Goal: Task Accomplishment & Management: Use online tool/utility

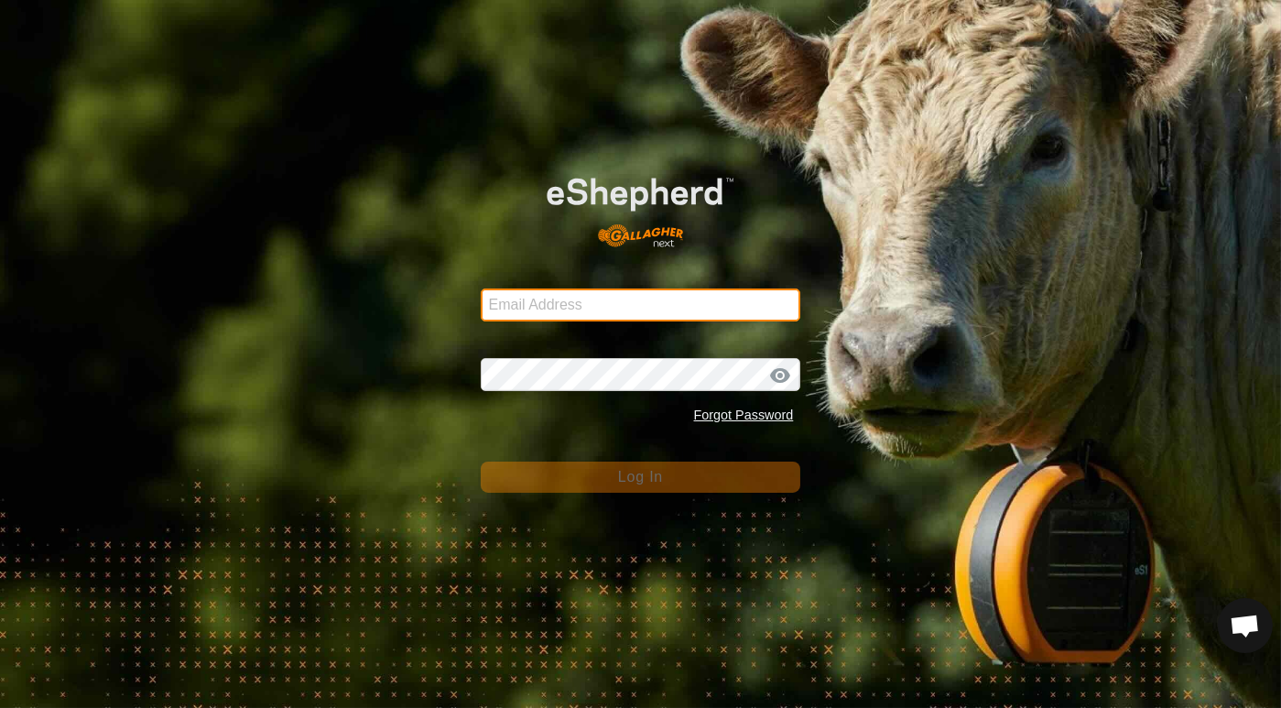
type input "dave@casorsoranch.com"
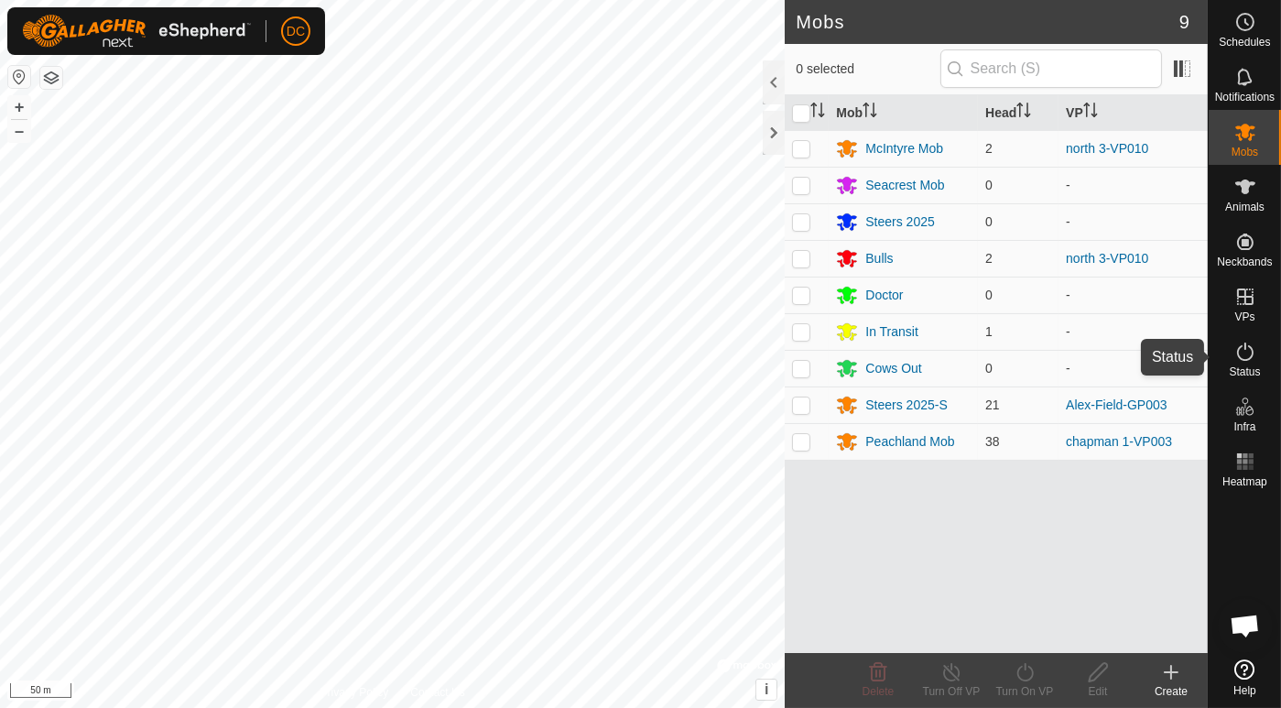
click at [1246, 357] on icon at bounding box center [1246, 352] width 22 height 22
